Goal: Task Accomplishment & Management: Complete application form

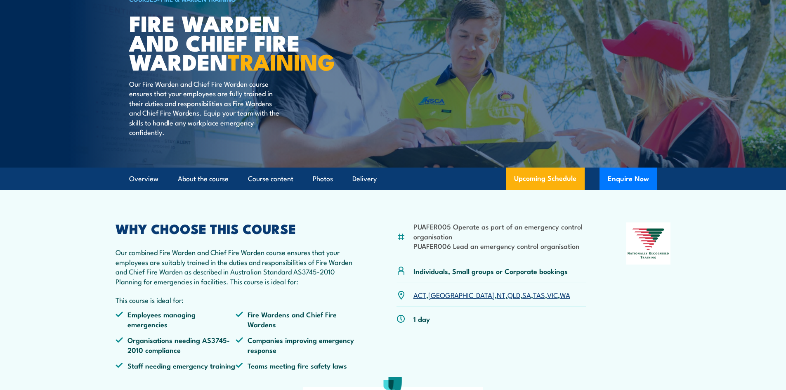
scroll to position [82, 0]
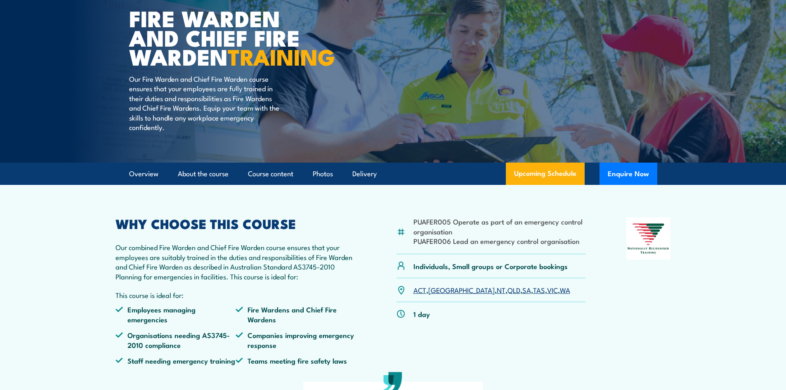
click at [522, 295] on link "SA" at bounding box center [526, 290] width 9 height 10
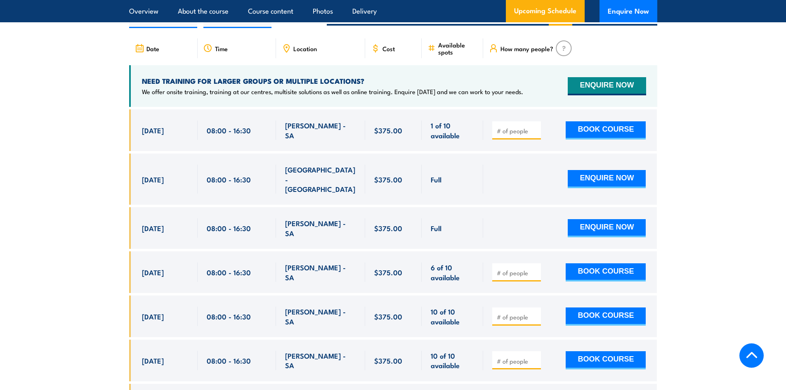
scroll to position [1379, 0]
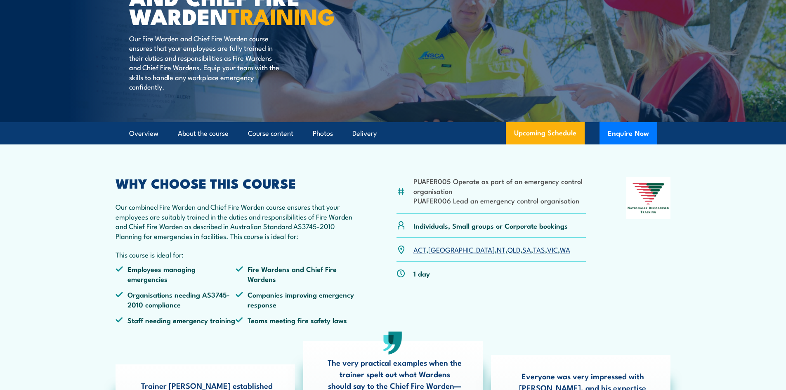
scroll to position [124, 0]
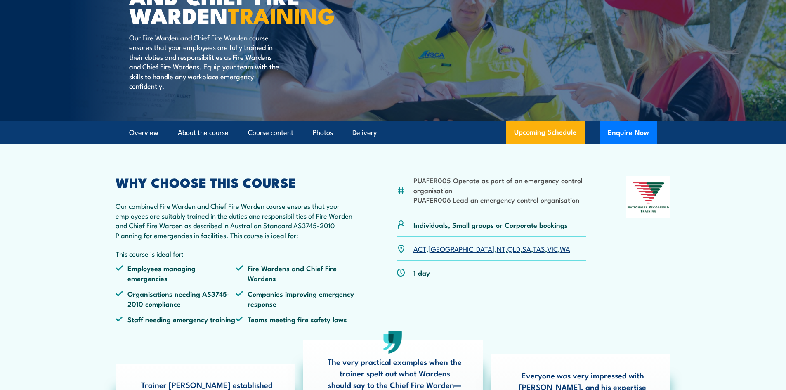
click at [522, 253] on link "SA" at bounding box center [526, 248] width 9 height 10
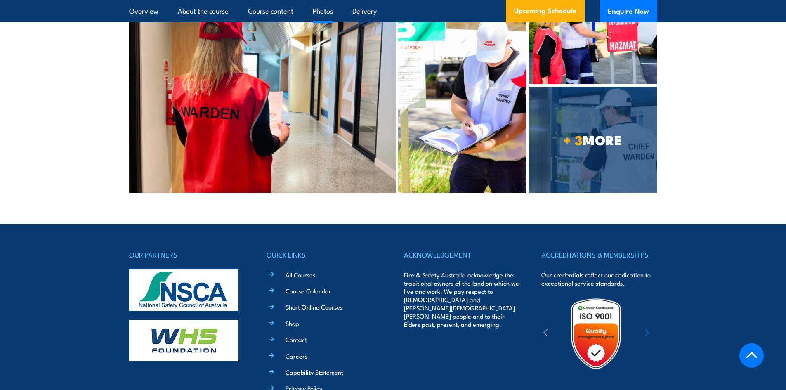
scroll to position [2400, 0]
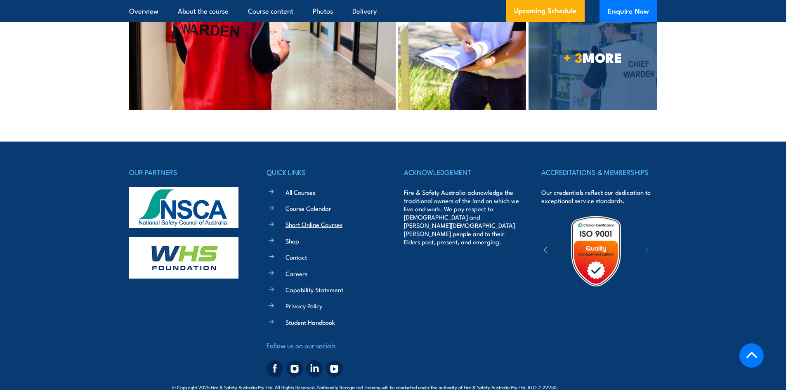
click at [332, 220] on link "Short Online Courses" at bounding box center [313, 224] width 57 height 9
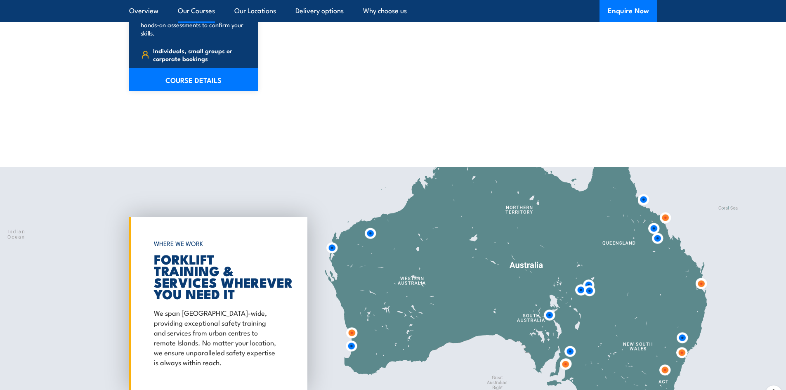
scroll to position [1444, 0]
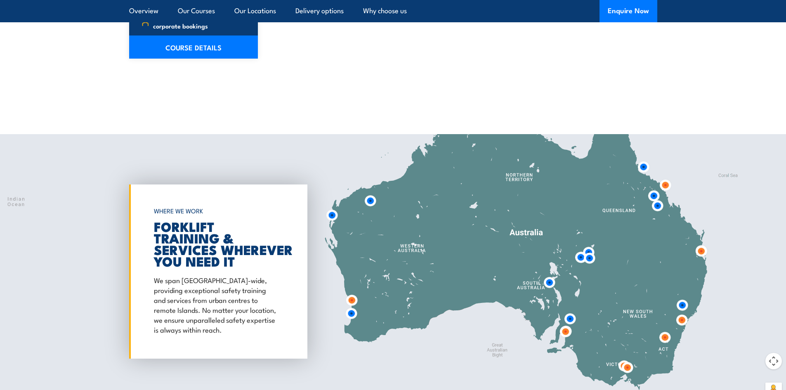
click at [549, 283] on img at bounding box center [549, 282] width 15 height 15
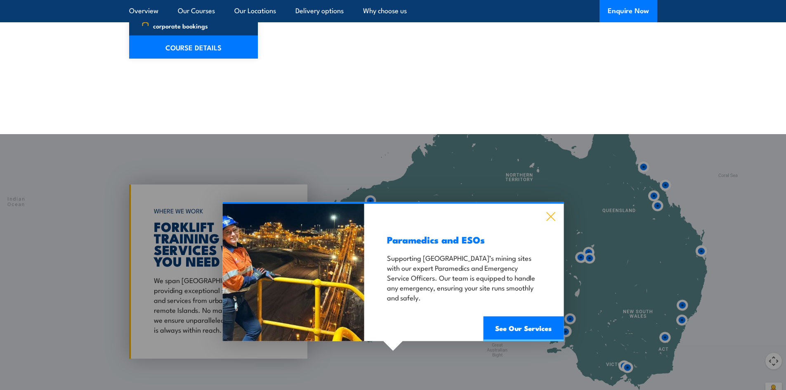
click at [546, 213] on icon at bounding box center [550, 216] width 9 height 9
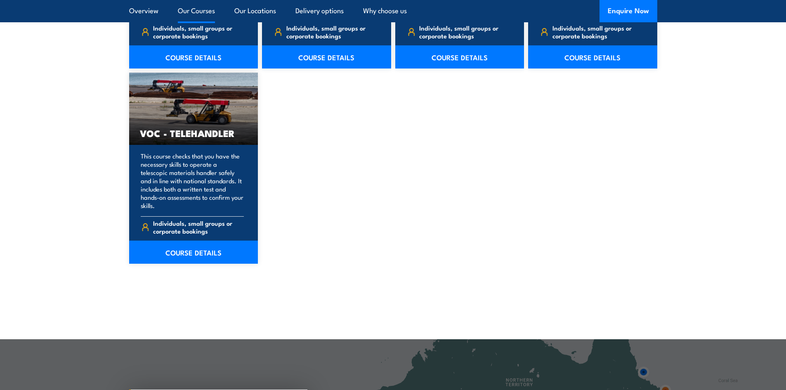
scroll to position [1237, 0]
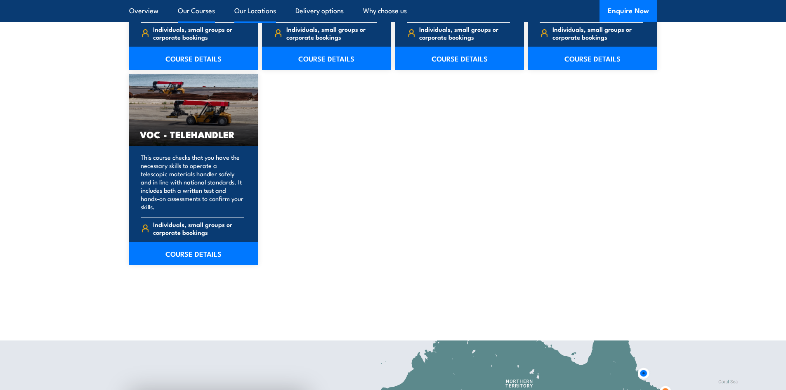
click at [253, 12] on link "Our Locations" at bounding box center [255, 11] width 42 height 22
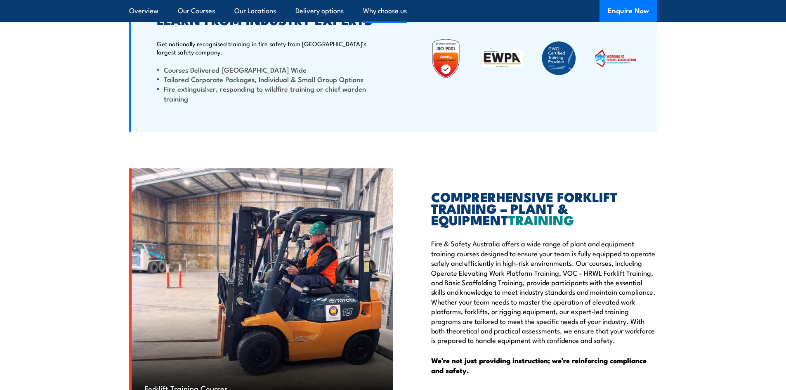
scroll to position [2079, 0]
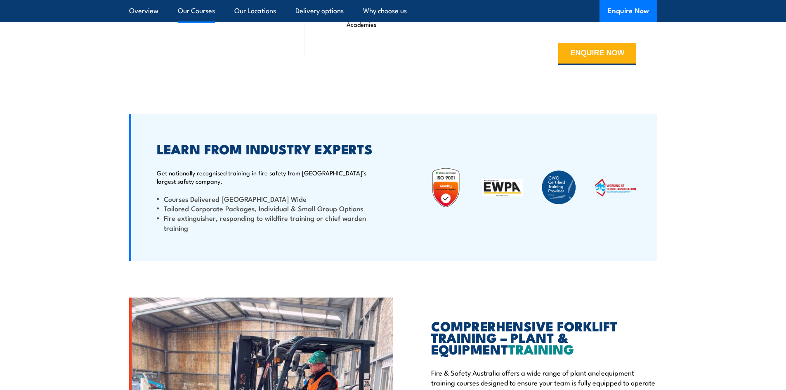
click at [190, 11] on link "Our Courses" at bounding box center [196, 11] width 37 height 22
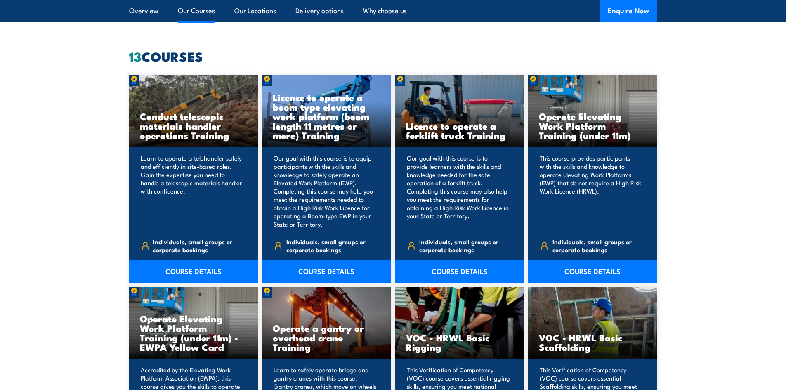
scroll to position [626, 0]
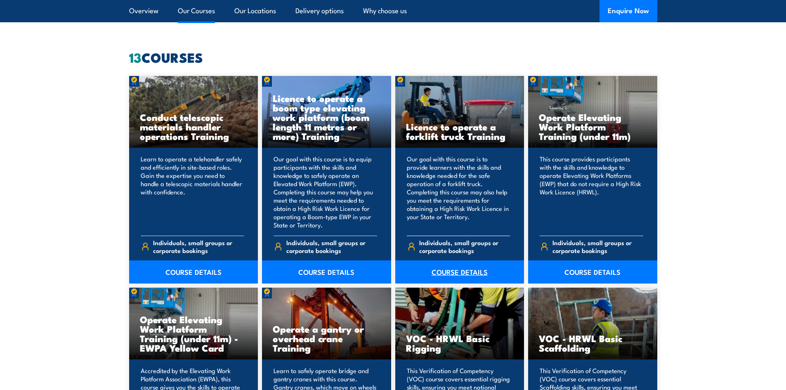
click at [458, 271] on link "COURSE DETAILS" at bounding box center [459, 271] width 129 height 23
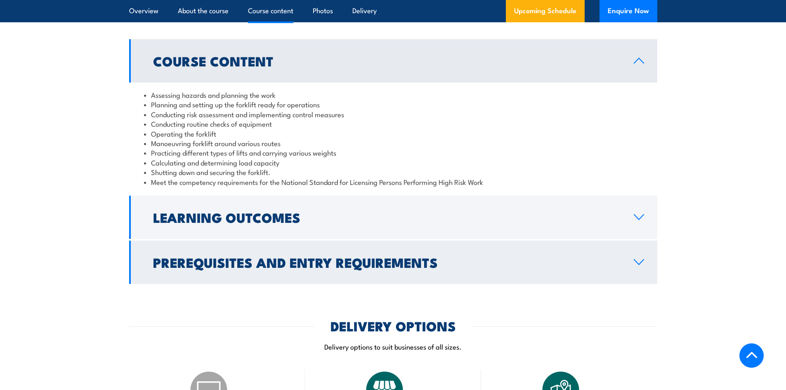
scroll to position [825, 0]
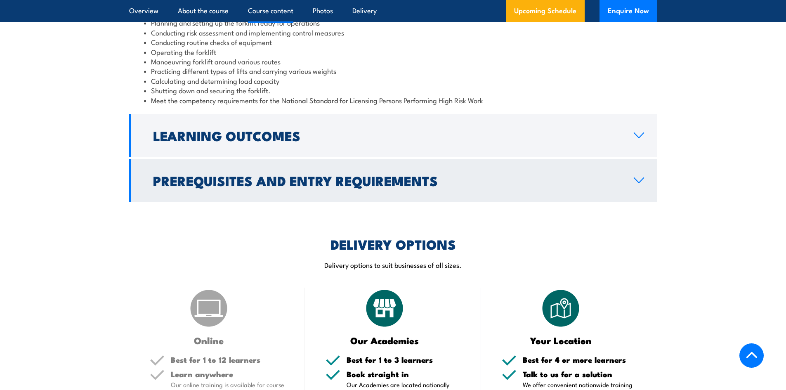
click at [643, 177] on link "Prerequisites and Entry Requirements" at bounding box center [393, 180] width 528 height 43
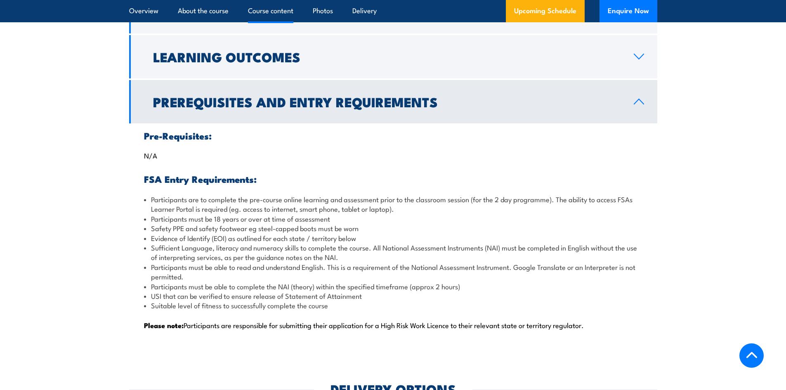
scroll to position [742, 0]
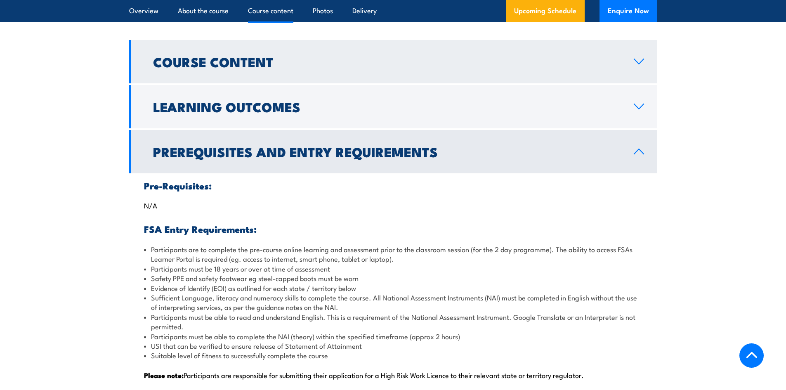
click at [637, 63] on icon at bounding box center [638, 61] width 9 height 5
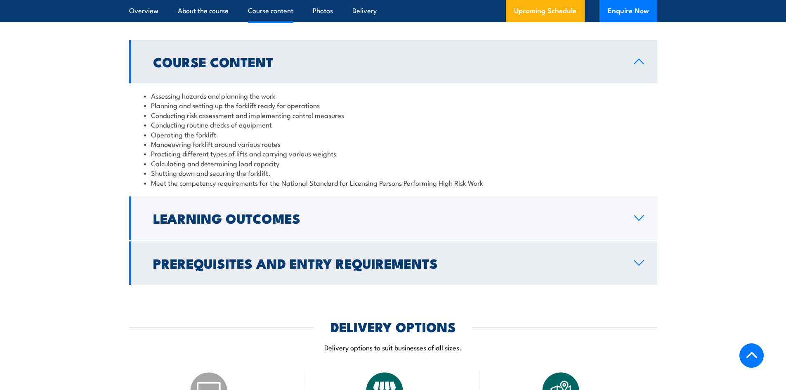
click at [636, 265] on icon at bounding box center [638, 262] width 11 height 7
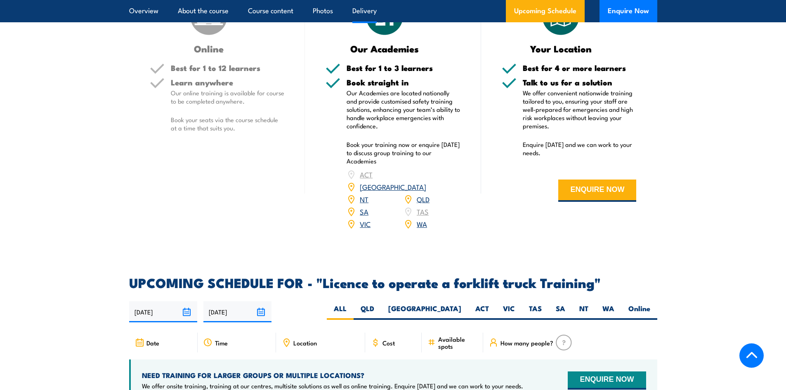
scroll to position [1237, 0]
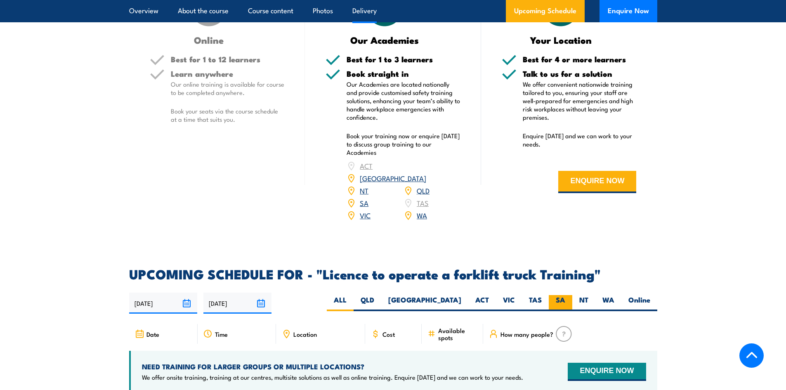
click at [555, 295] on label "SA" at bounding box center [561, 303] width 24 height 16
click at [565, 295] on input "SA" at bounding box center [567, 297] width 5 height 5
radio input "true"
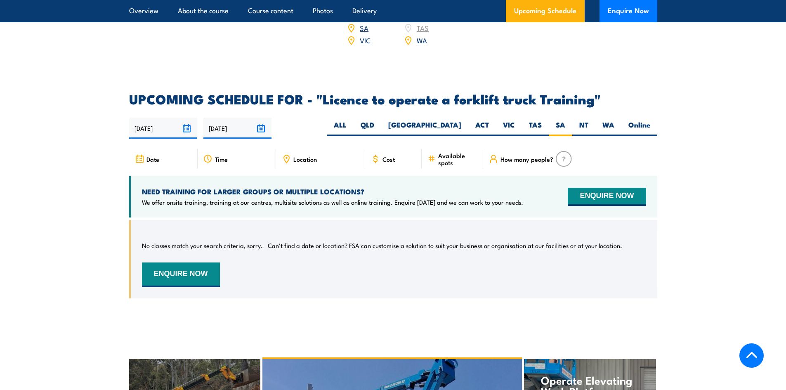
scroll to position [1349, 0]
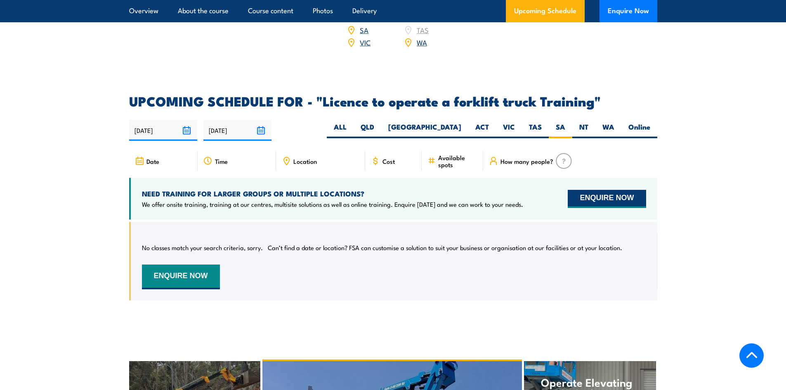
click at [603, 190] on button "ENQUIRE NOW" at bounding box center [607, 199] width 78 height 18
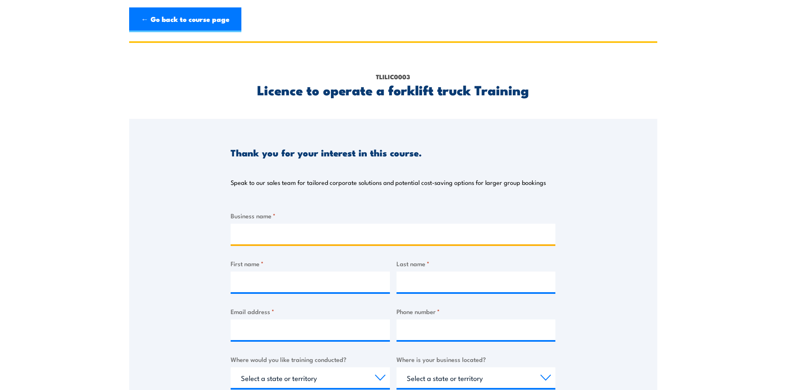
click at [262, 232] on input "Business name *" at bounding box center [393, 234] width 325 height 21
type input "[PERSON_NAME] Crash Repair Pty Ltd"
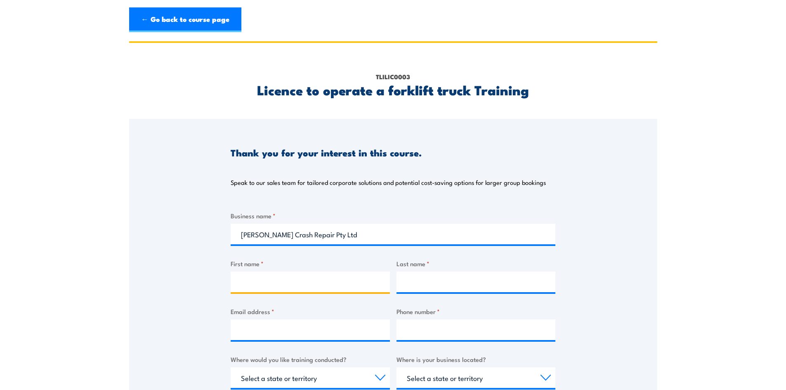
click at [275, 285] on input "First name *" at bounding box center [310, 281] width 159 height 21
type input "[PERSON_NAME]"
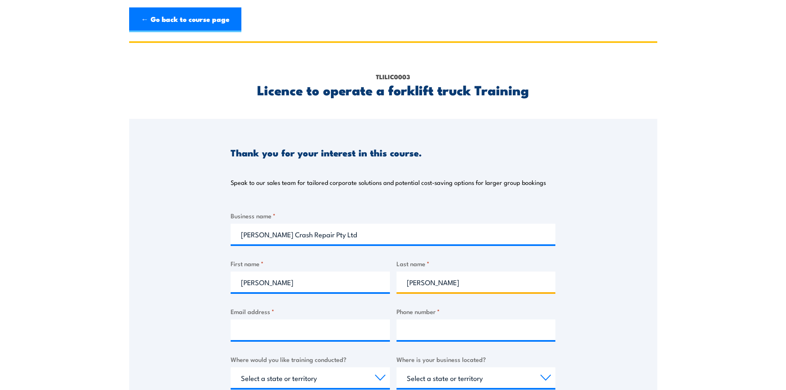
type input "[PERSON_NAME]"
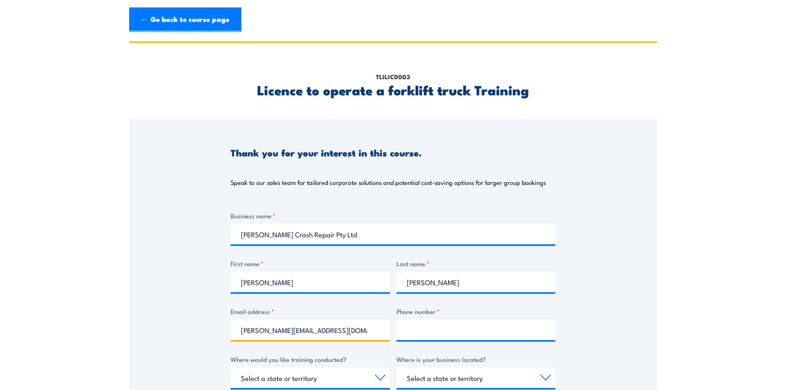
type input "[PERSON_NAME][EMAIL_ADDRESS][DOMAIN_NAME]"
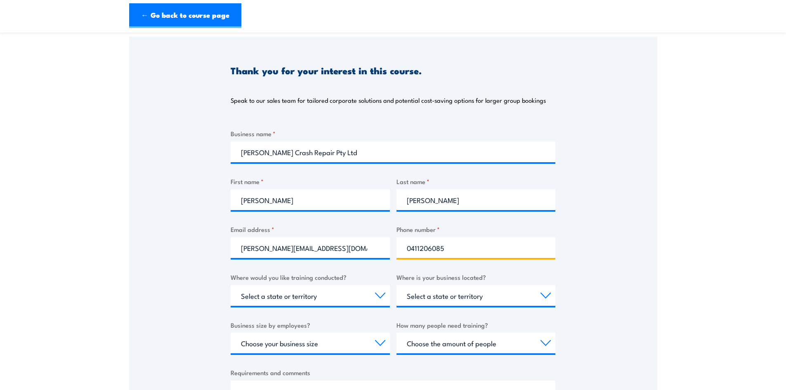
scroll to position [82, 0]
type input "0411206085"
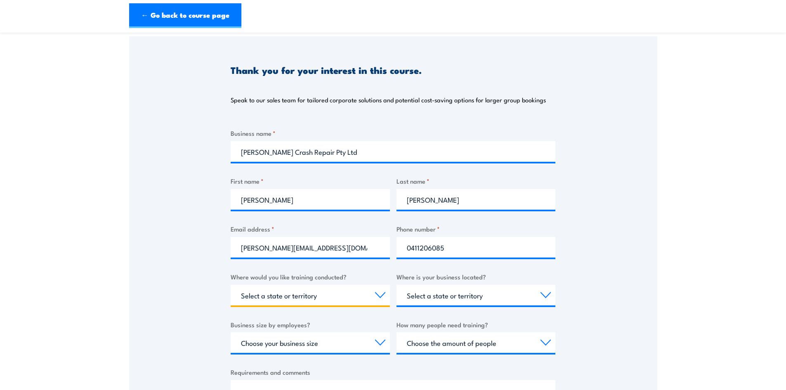
click at [298, 295] on select "Select a state or territory Nationally - multiple locations [GEOGRAPHIC_DATA] […" at bounding box center [310, 295] width 159 height 21
select select "SA"
click at [231, 285] on select "Select a state or territory Nationally - multiple locations [GEOGRAPHIC_DATA] […" at bounding box center [310, 295] width 159 height 21
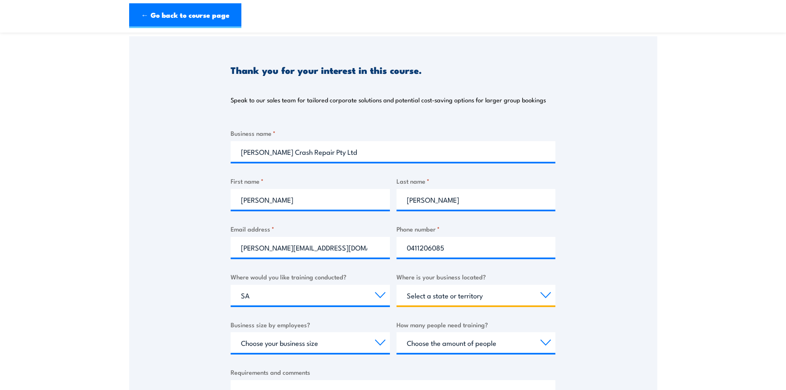
click at [452, 296] on select "Select a state or territory [GEOGRAPHIC_DATA] [GEOGRAPHIC_DATA] [GEOGRAPHIC_DAT…" at bounding box center [475, 295] width 159 height 21
select select "SA"
click at [396, 285] on select "Select a state or territory [GEOGRAPHIC_DATA] [GEOGRAPHIC_DATA] [GEOGRAPHIC_DAT…" at bounding box center [475, 295] width 159 height 21
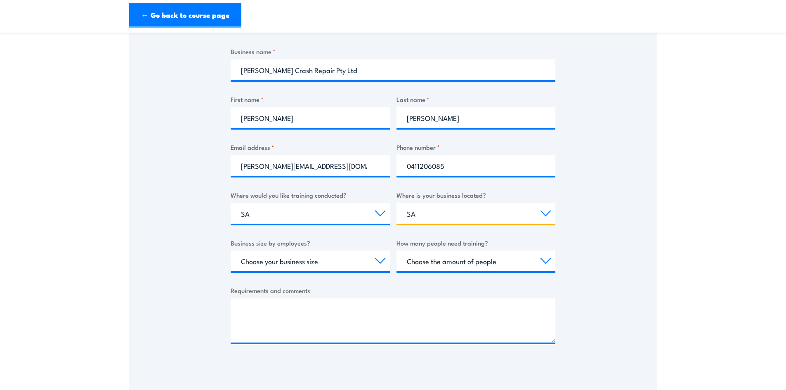
scroll to position [165, 0]
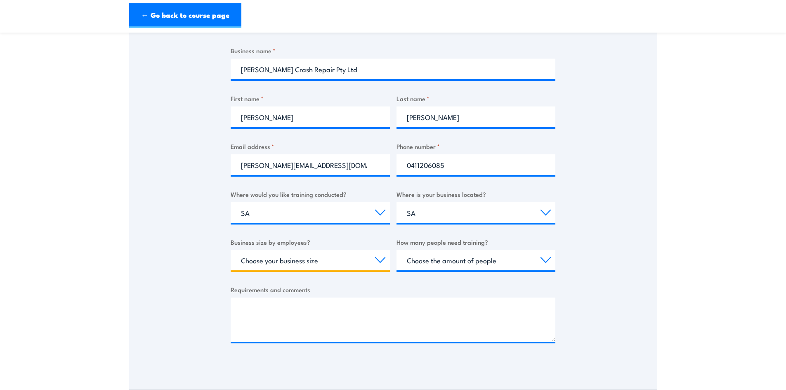
click at [321, 260] on select "Choose your business size 1 to 19 20 to 199 200+" at bounding box center [310, 260] width 159 height 21
select select "1 to 19"
click at [231, 250] on select "Choose your business size 1 to 19 20 to 199 200+" at bounding box center [310, 260] width 159 height 21
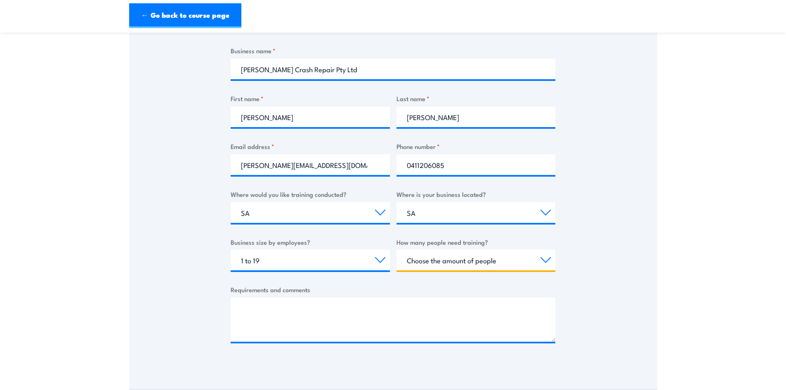
click at [438, 259] on select "Choose the amount of people 1 to 4 5 to 19 20+" at bounding box center [475, 260] width 159 height 21
select select "1 to 4"
click at [396, 250] on select "Choose the amount of people 1 to 4 5 to 19 20+" at bounding box center [475, 260] width 159 height 21
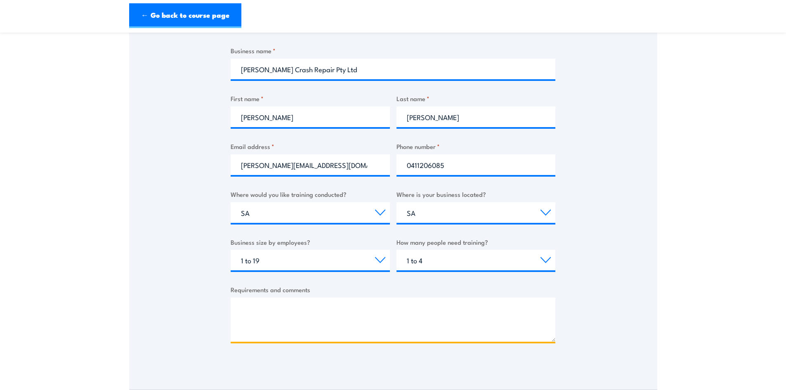
click at [282, 309] on textarea "Requirements and comments" at bounding box center [393, 319] width 325 height 44
drag, startPoint x: 325, startPoint y: 309, endPoint x: 242, endPoint y: 310, distance: 83.7
click at [242, 310] on textarea "Forklift license for 4 people" at bounding box center [393, 319] width 325 height 44
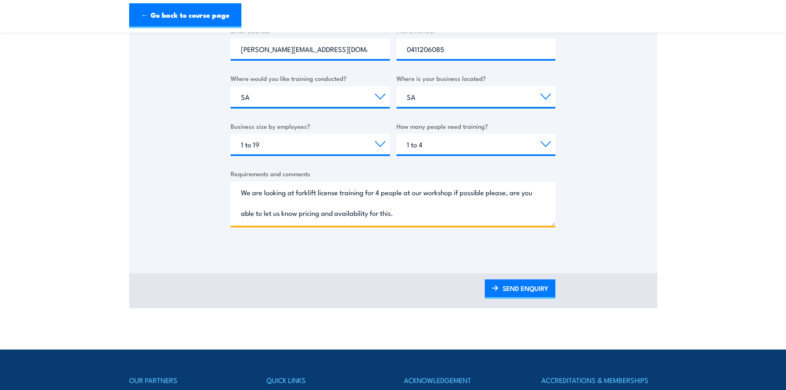
scroll to position [330, 0]
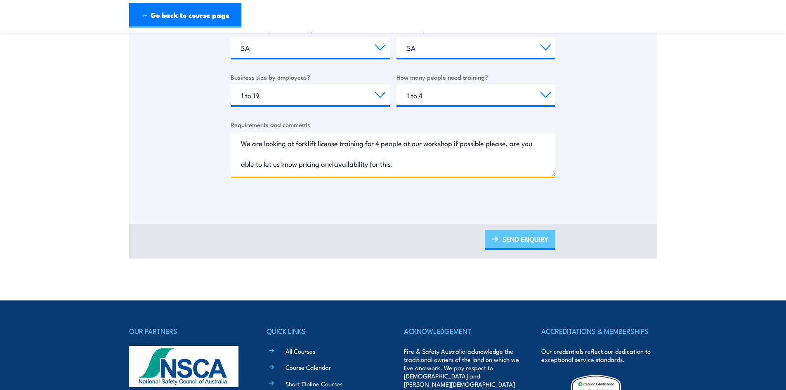
type textarea "We are looking at forklift license training for 4 people at our workshop if pos…"
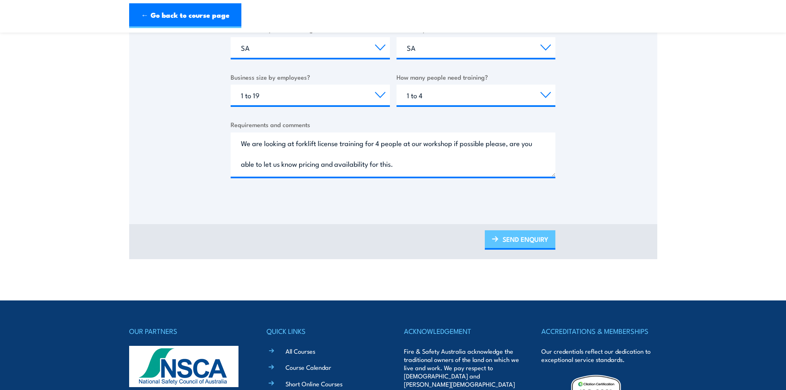
click at [531, 241] on link "SEND ENQUIRY" at bounding box center [520, 239] width 71 height 19
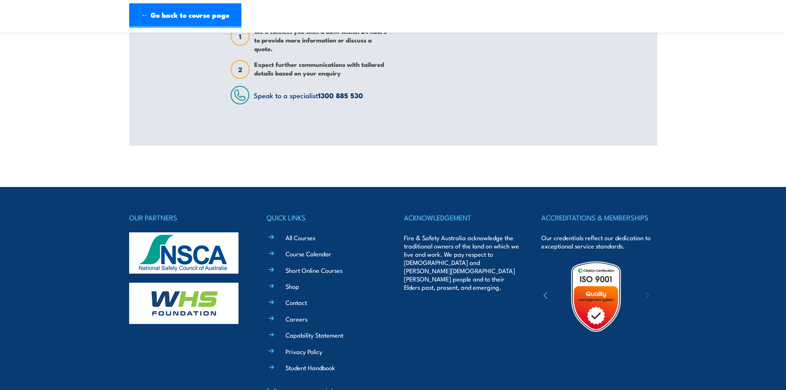
scroll to position [0, 0]
